Goal: Task Accomplishment & Management: Complete application form

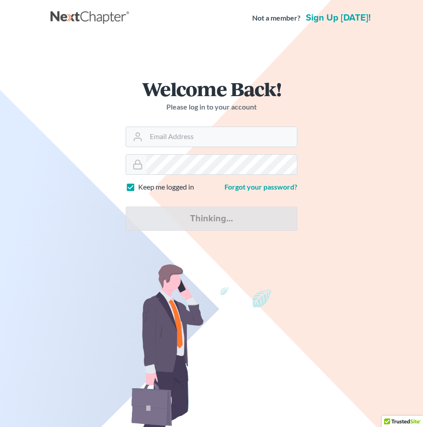
type input "thutmai@mailawoffice.com"
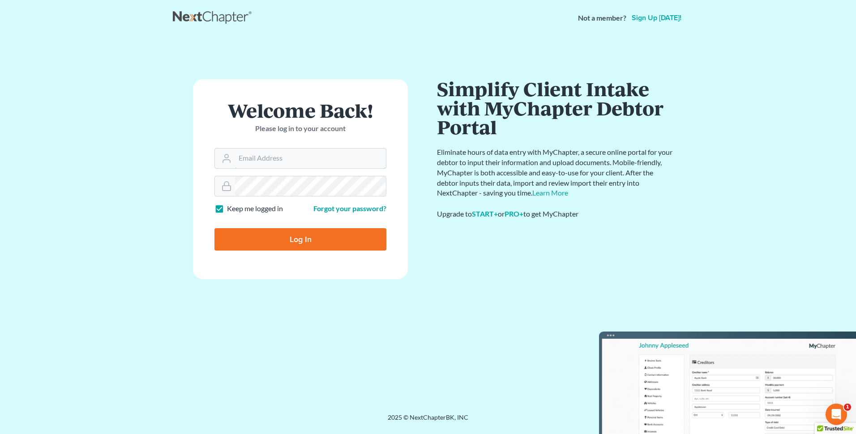
type input "thutmai@mailawoffice.com"
click at [263, 236] on input "Log In" at bounding box center [300, 239] width 172 height 22
type input "Thinking..."
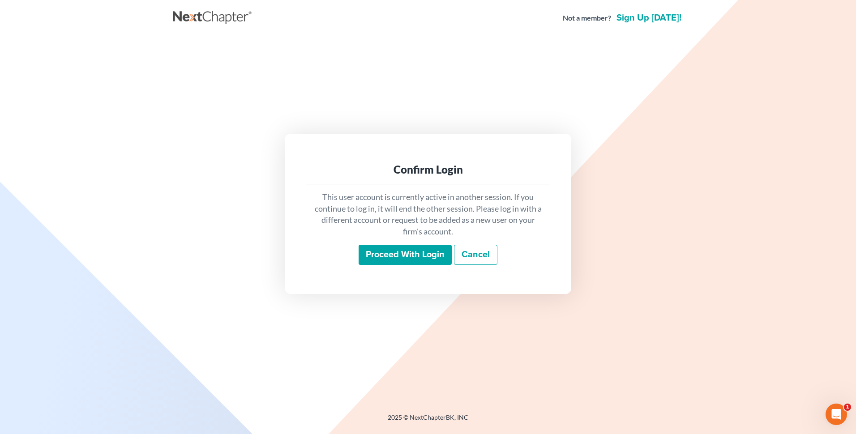
click at [412, 251] on input "Proceed with login" at bounding box center [404, 255] width 93 height 21
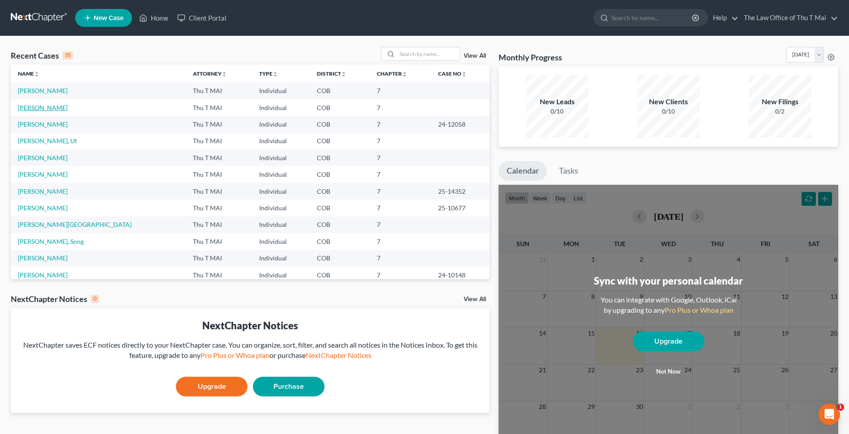
click at [31, 109] on link "[PERSON_NAME]" at bounding box center [43, 108] width 50 height 8
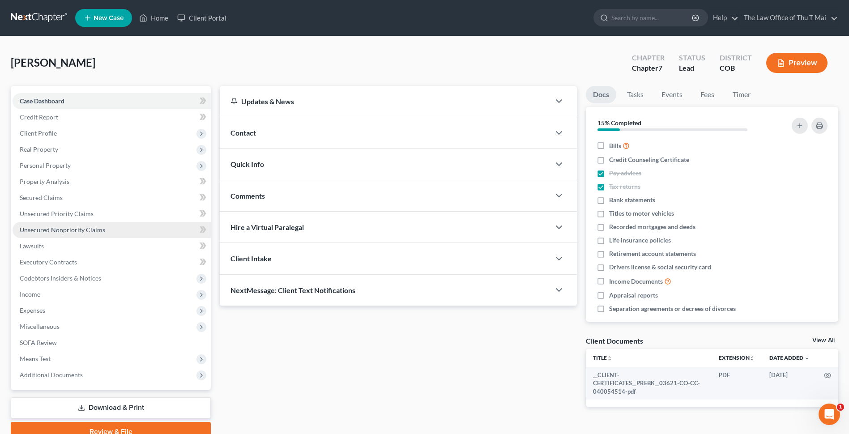
click at [55, 231] on span "Unsecured Nonpriority Claims" at bounding box center [62, 230] width 85 height 8
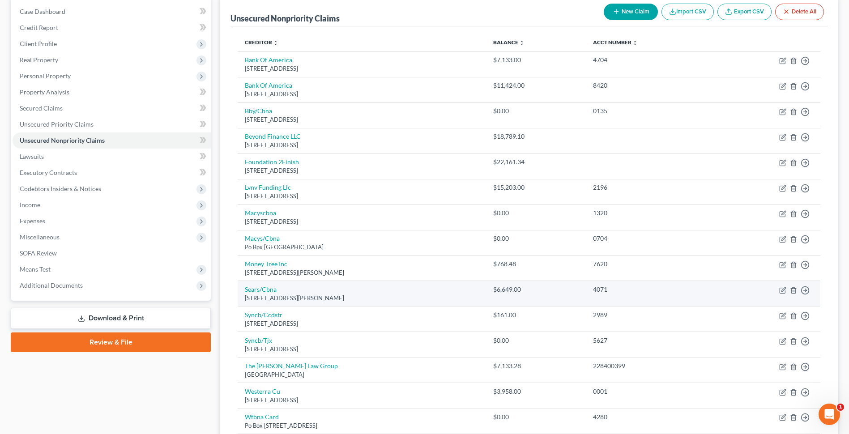
scroll to position [45, 0]
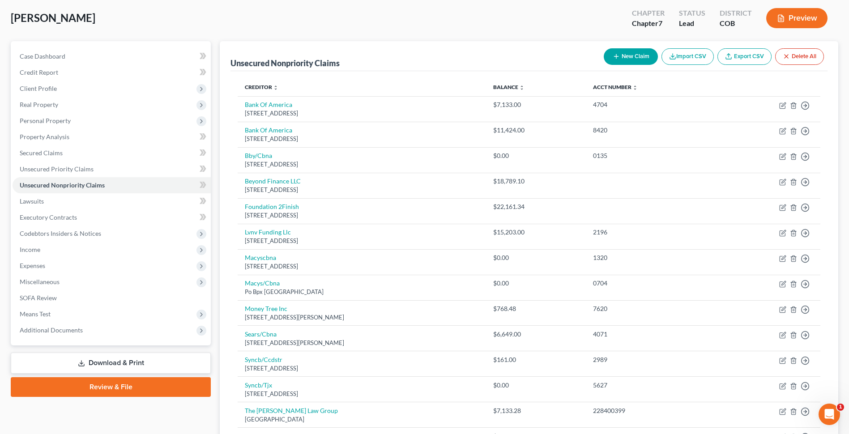
click at [430, 57] on button "New Claim" at bounding box center [631, 56] width 54 height 17
select select "0"
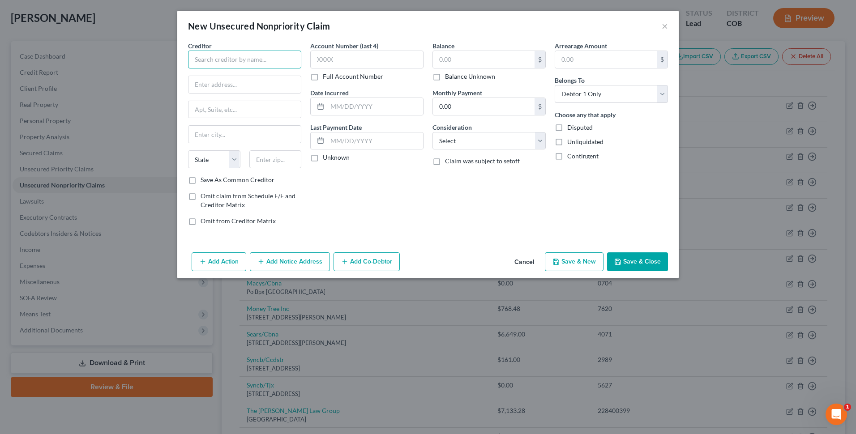
click at [290, 59] on input "text" at bounding box center [244, 60] width 113 height 18
type input "Westerra Credit Union"
type input "PO Box 9408"
type input "[GEOGRAPHIC_DATA]"
select select "5"
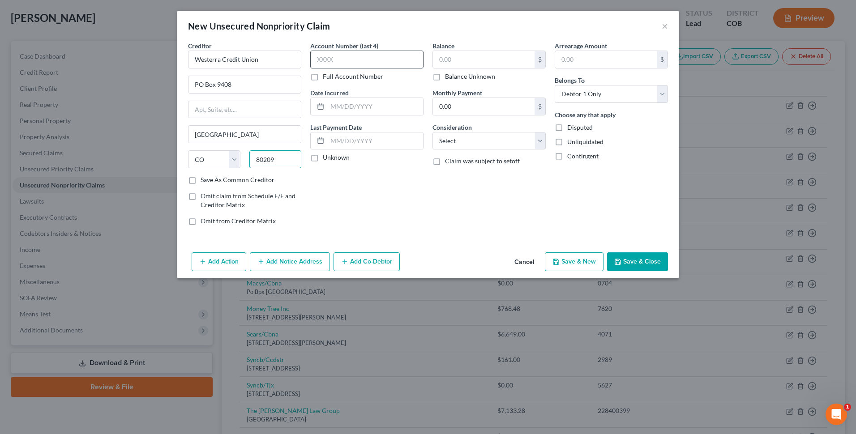
type input "80209"
click at [339, 59] on input "text" at bounding box center [366, 60] width 113 height 18
type input "7216"
click at [430, 79] on label "Balance Unknown" at bounding box center [470, 76] width 50 height 9
click at [430, 78] on input "Balance Unknown" at bounding box center [451, 75] width 6 height 6
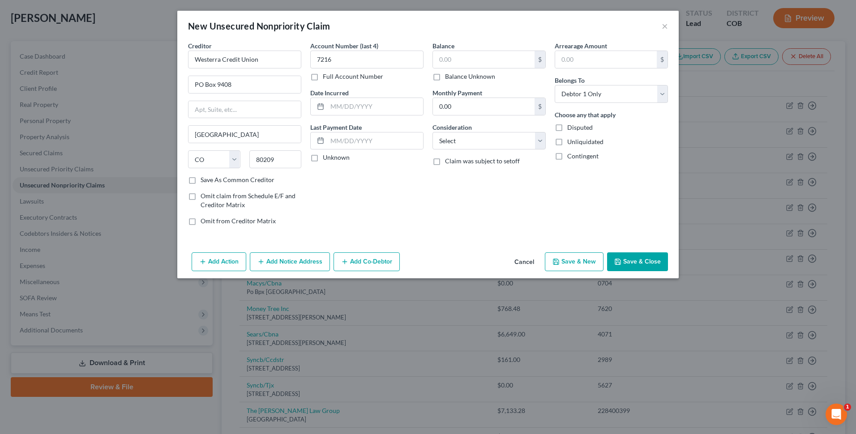
checkbox input "true"
type input "0.00"
click at [430, 141] on select "Select Cable / Satellite Services Collection Agency Credit Card Debt Debt Couns…" at bounding box center [488, 141] width 113 height 18
click at [430, 143] on select "Select Cable / Satellite Services Collection Agency Credit Card Debt Debt Couns…" at bounding box center [488, 141] width 113 height 18
drag, startPoint x: 280, startPoint y: 62, endPoint x: 131, endPoint y: 60, distance: 149.0
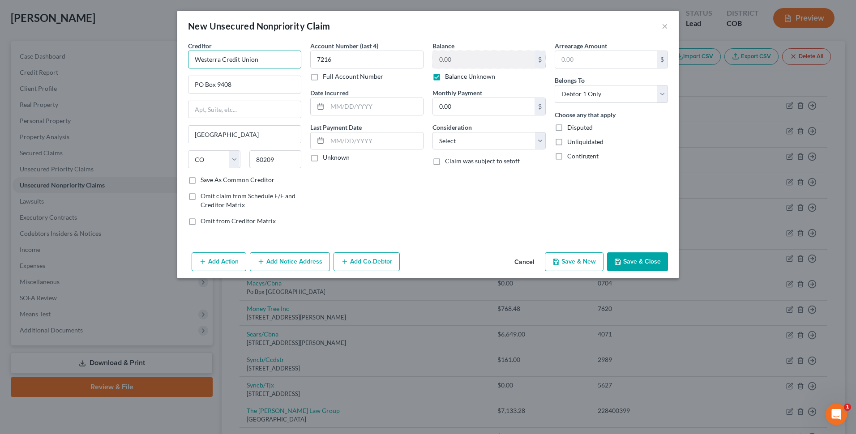
click at [131, 60] on div "New Unsecured Nonpriority Claim × Creditor * Westerra Credit [GEOGRAPHIC_DATA] …" at bounding box center [428, 217] width 856 height 434
click at [430, 27] on button "×" at bounding box center [664, 26] width 6 height 11
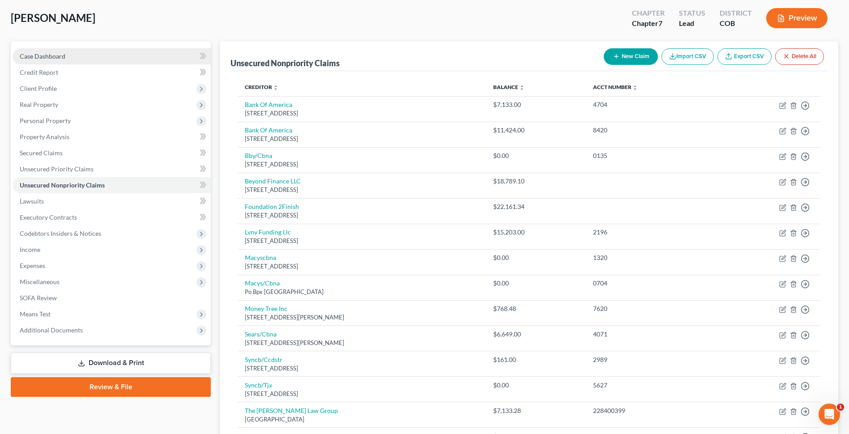
click at [49, 55] on span "Case Dashboard" at bounding box center [43, 56] width 46 height 8
